Goal: Task Accomplishment & Management: Complete application form

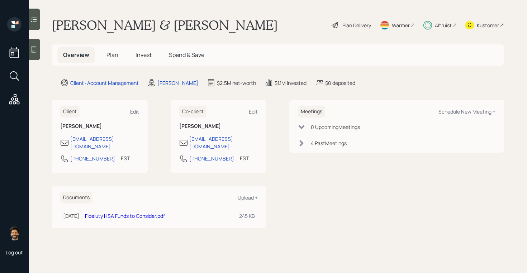
click at [133, 52] on h5 "Invest" at bounding box center [144, 54] width 28 height 15
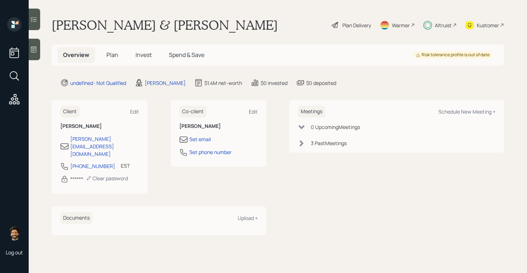
click at [111, 51] on span "Plan" at bounding box center [112, 55] width 12 height 8
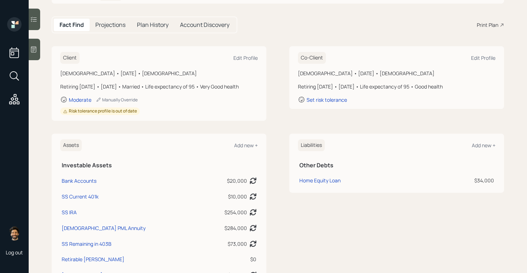
scroll to position [72, 0]
